Goal: Check status: Check status

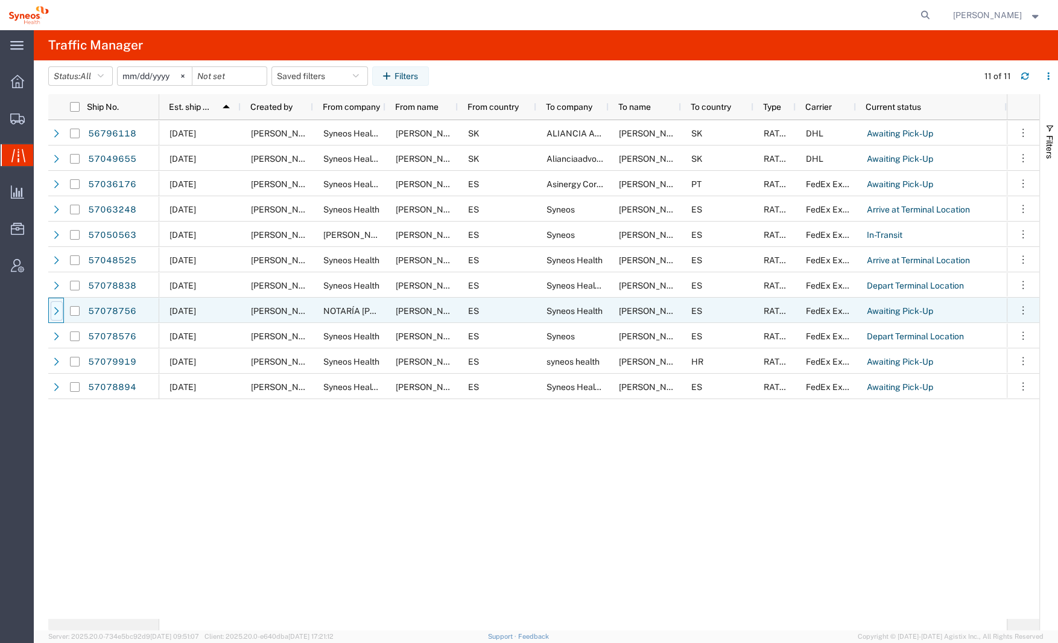
click at [56, 311] on icon at bounding box center [56, 311] width 5 height 8
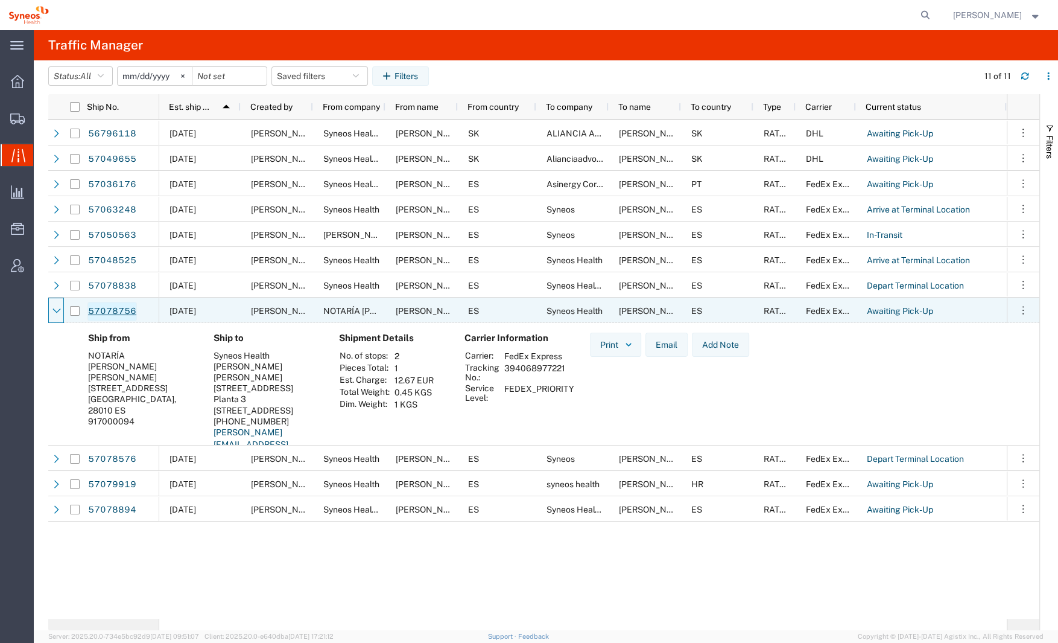
click at [125, 308] on link "57078756" at bounding box center [111, 311] width 49 height 19
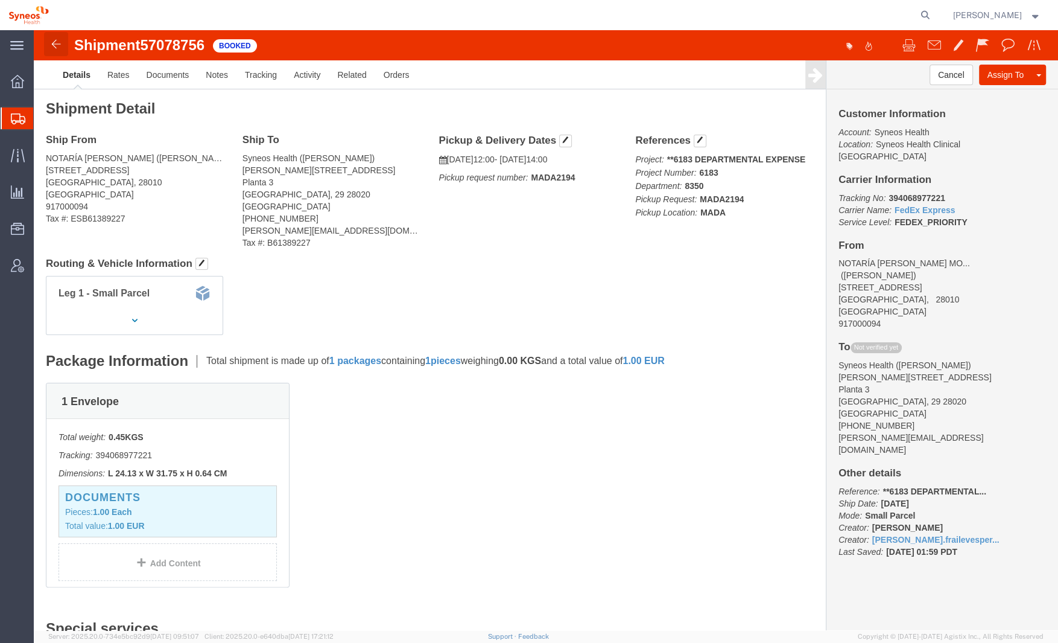
click img
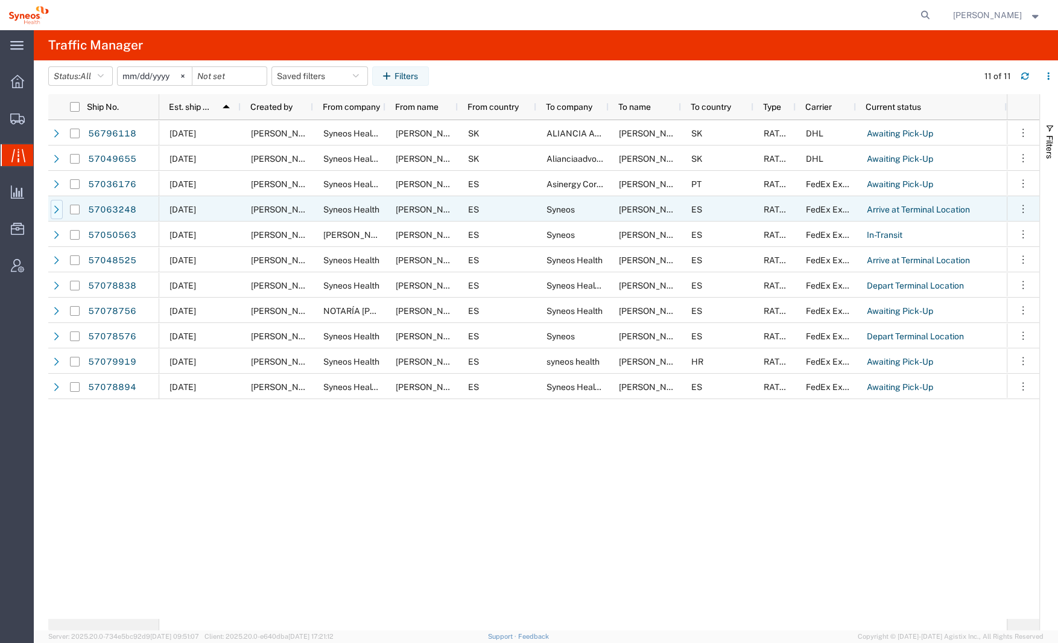
click at [55, 209] on icon at bounding box center [56, 209] width 8 height 8
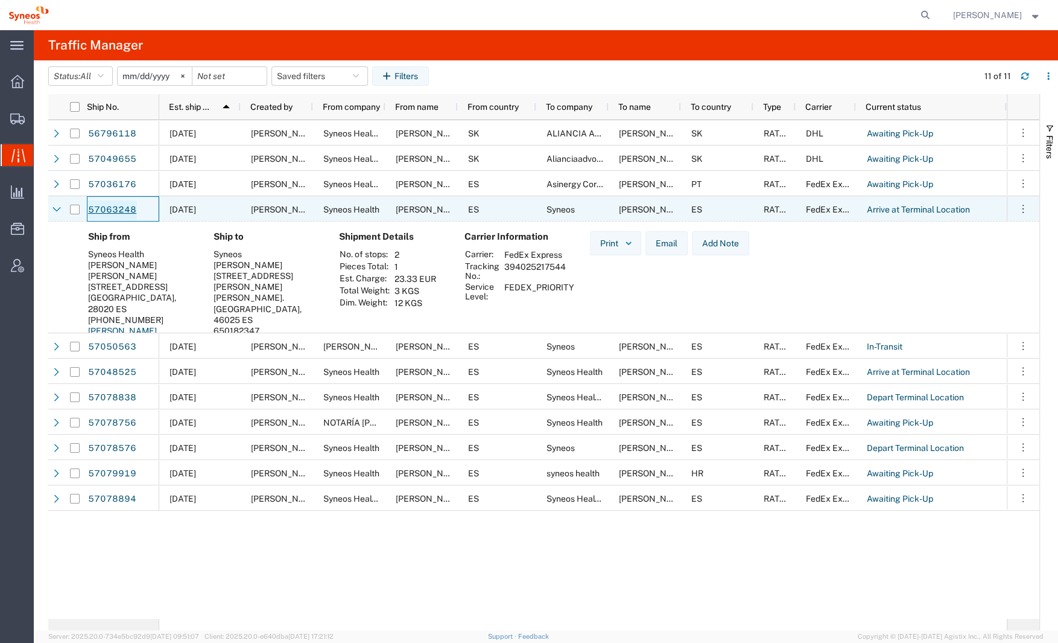
click at [115, 209] on link "57063248" at bounding box center [111, 209] width 49 height 19
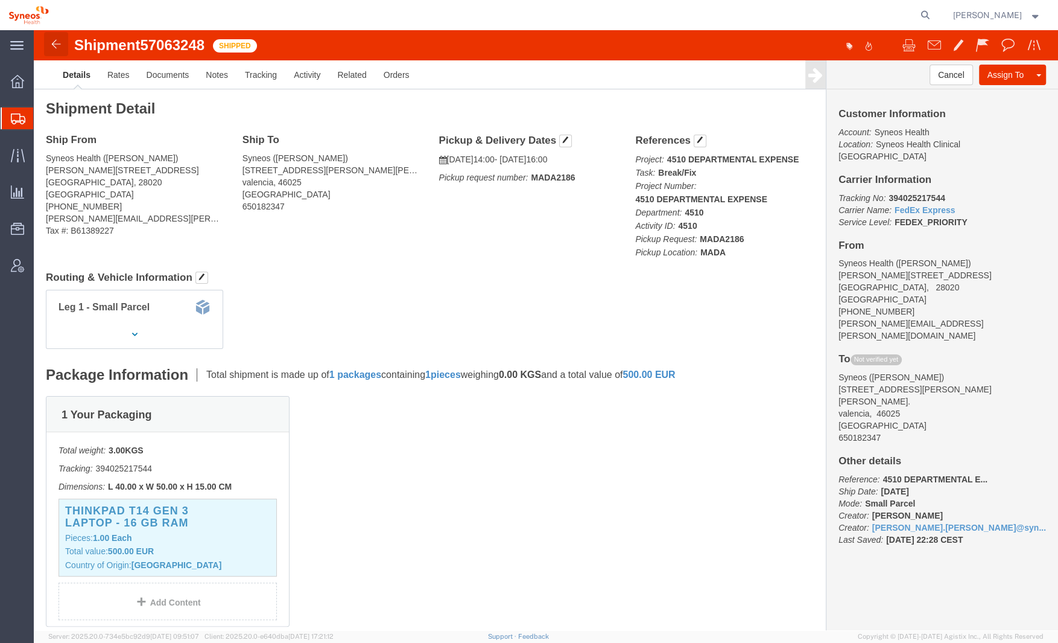
click img
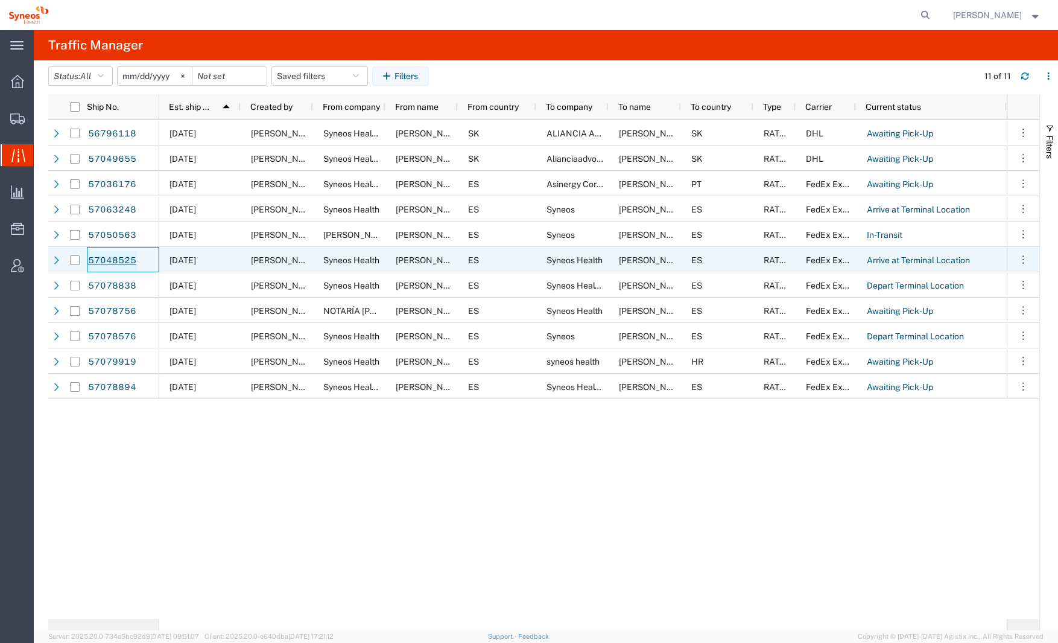
click at [131, 258] on link "57048525" at bounding box center [111, 260] width 49 height 19
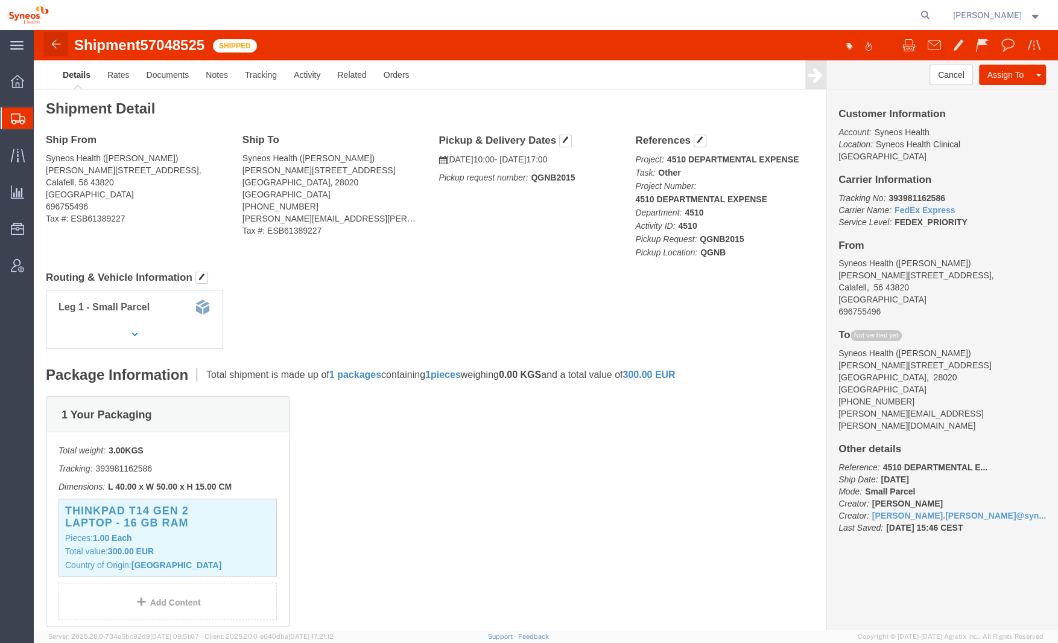
click img
